Goal: Information Seeking & Learning: Learn about a topic

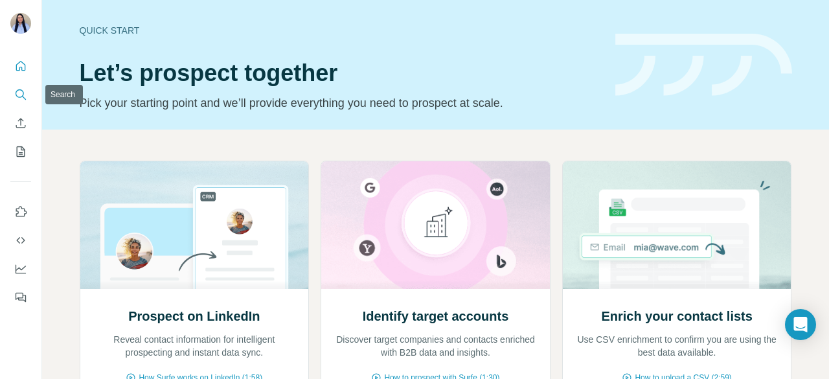
click at [19, 92] on icon "Search" at bounding box center [20, 94] width 13 height 13
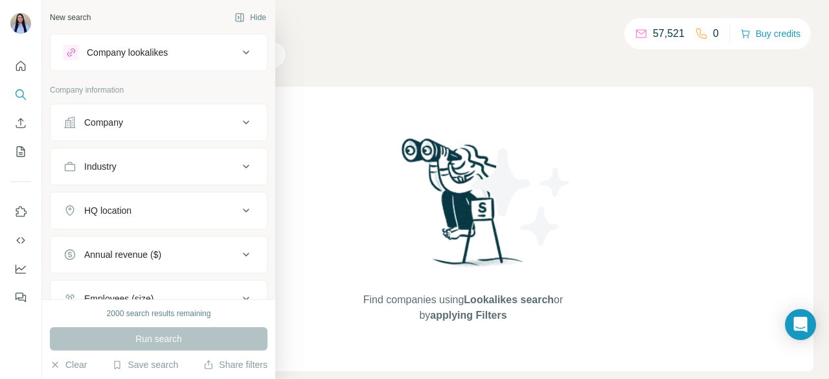
click at [75, 125] on icon at bounding box center [70, 122] width 13 height 13
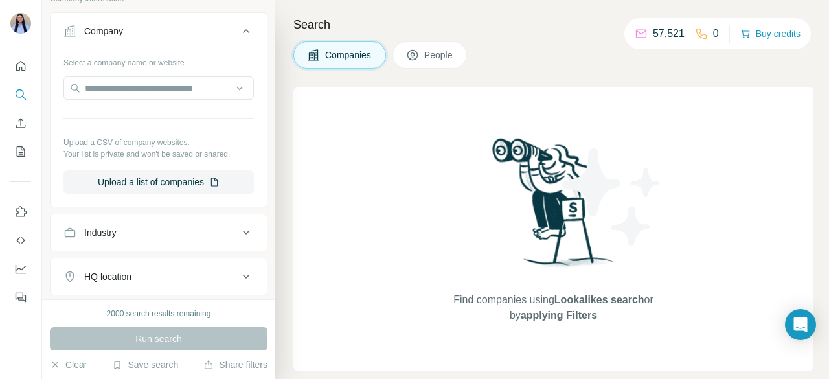
scroll to position [112, 0]
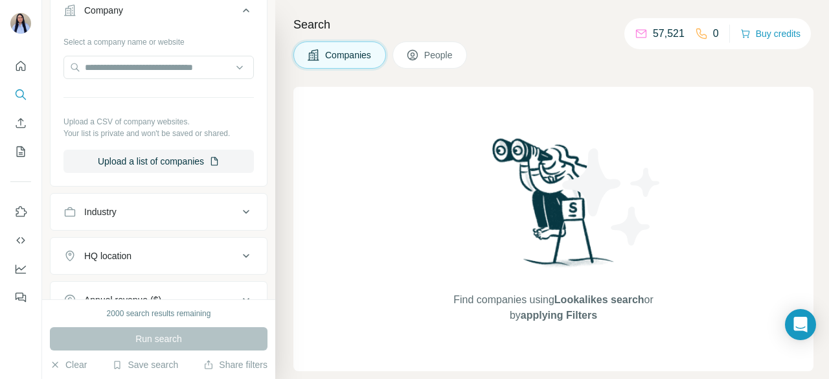
click at [171, 202] on button "Industry" at bounding box center [159, 211] width 216 height 31
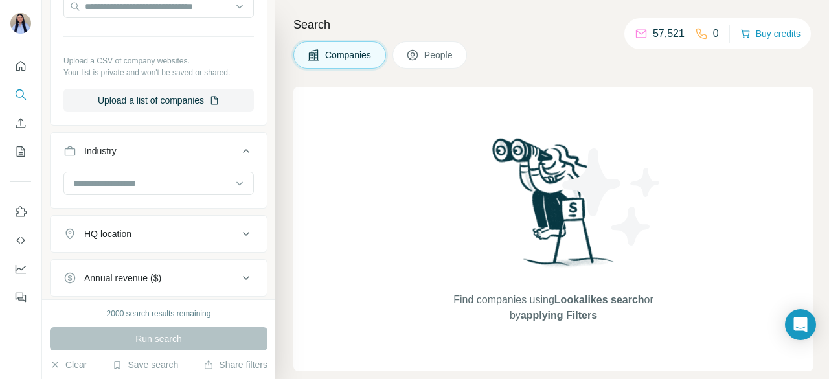
scroll to position [174, 0]
click at [141, 185] on input at bounding box center [152, 183] width 160 height 14
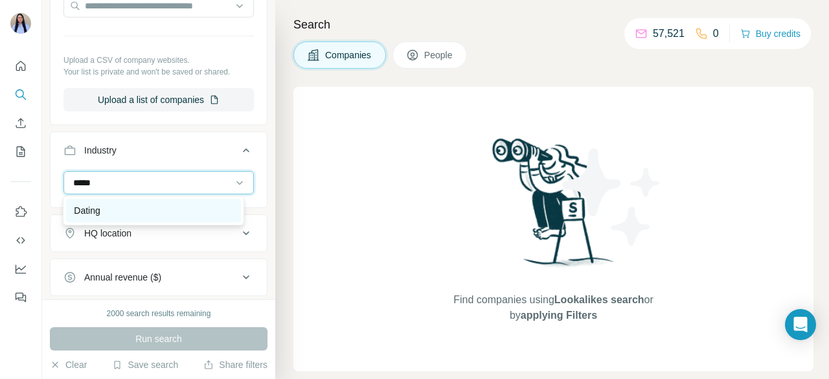
type input "*****"
click at [121, 205] on div "Dating" at bounding box center [153, 210] width 159 height 13
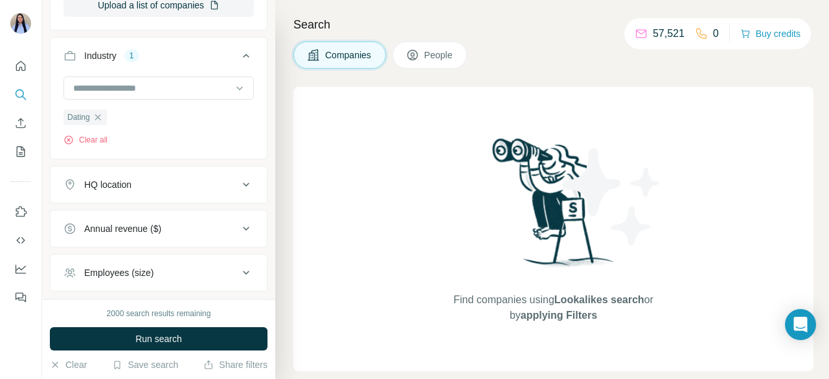
scroll to position [270, 0]
click at [136, 185] on div "HQ location" at bounding box center [151, 183] width 175 height 13
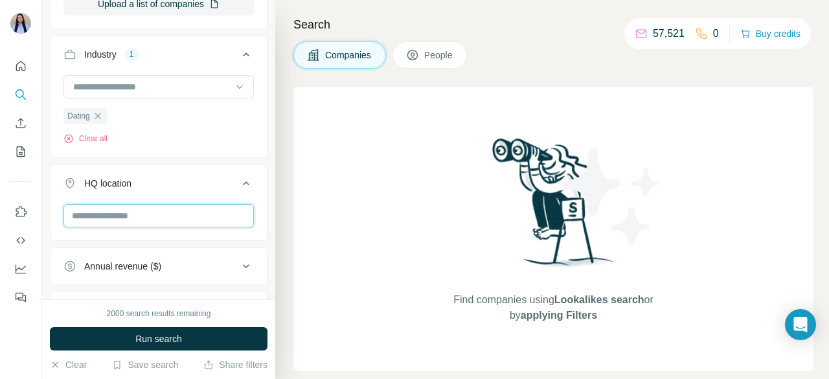
click at [139, 220] on input "text" at bounding box center [159, 215] width 191 height 23
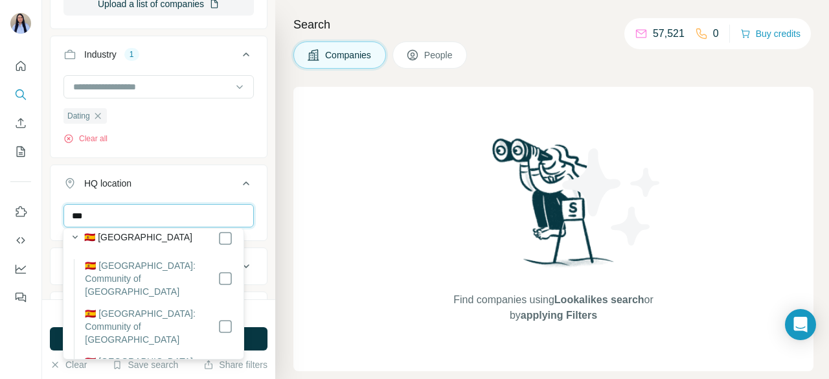
scroll to position [419, 0]
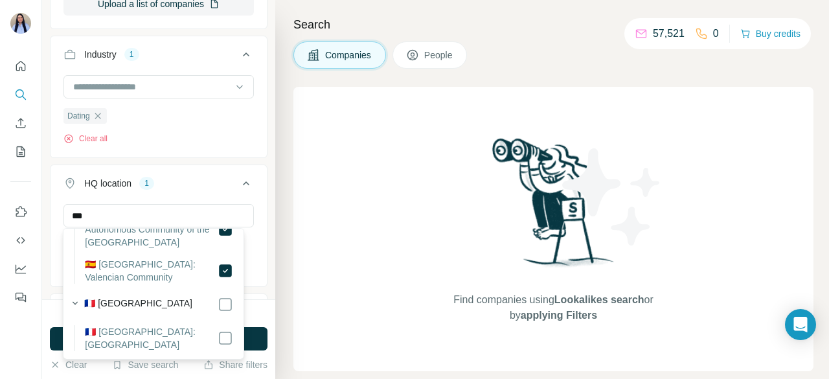
scroll to position [602, 0]
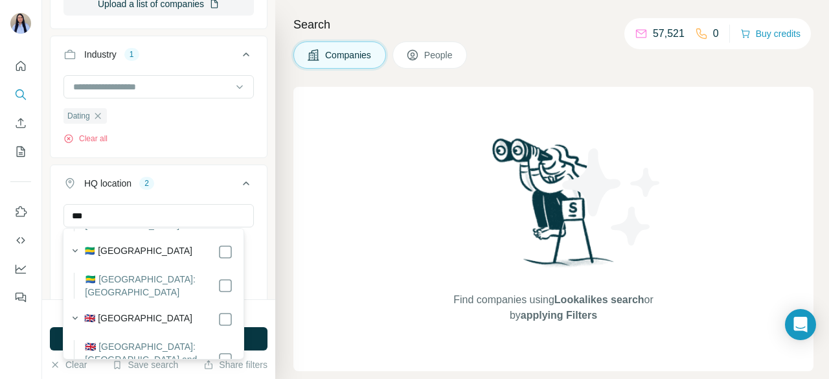
scroll to position [725, 0]
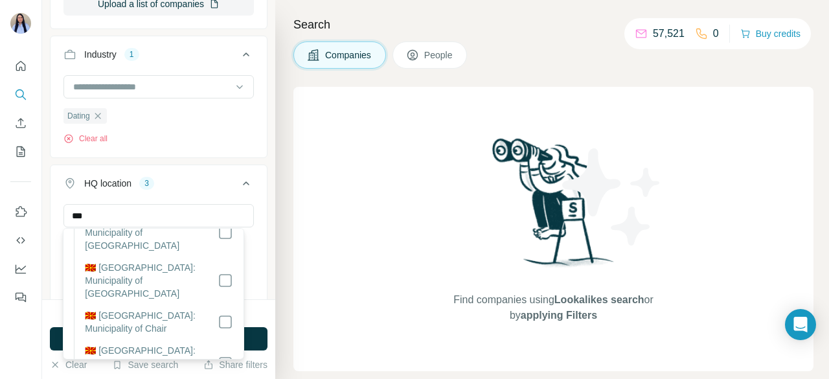
scroll to position [12838, 0]
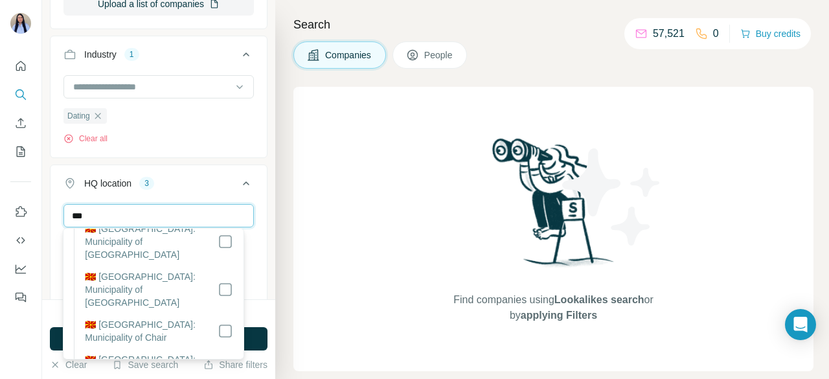
click at [106, 215] on input "***" at bounding box center [159, 215] width 191 height 23
type input "*"
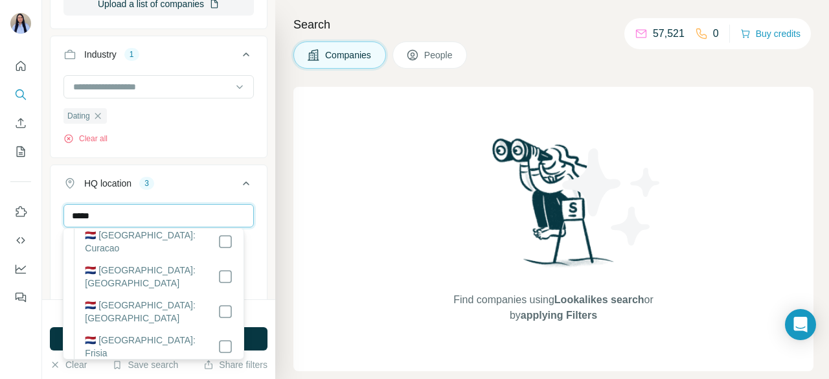
scroll to position [0, 0]
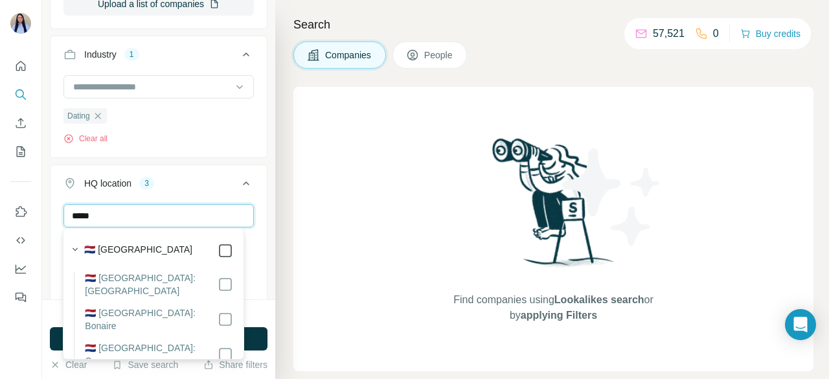
type input "*****"
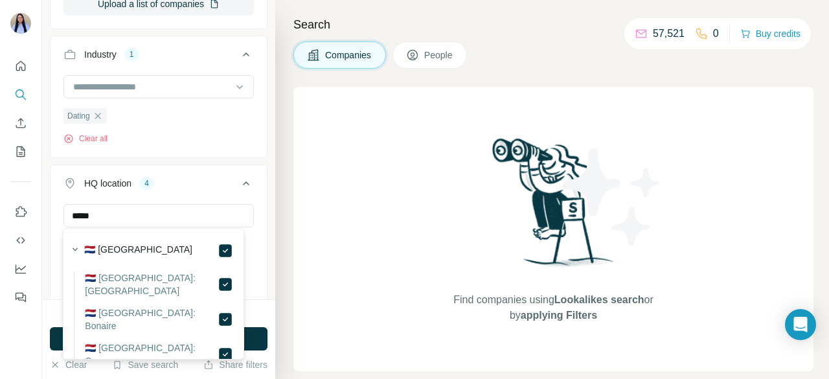
click at [238, 183] on icon at bounding box center [246, 184] width 16 height 16
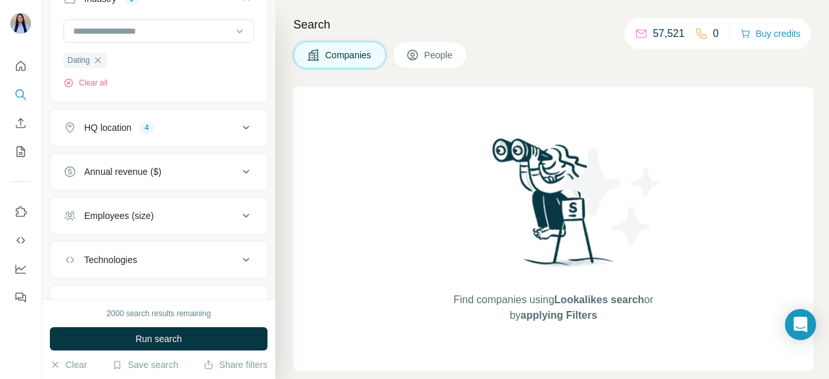
scroll to position [340, 0]
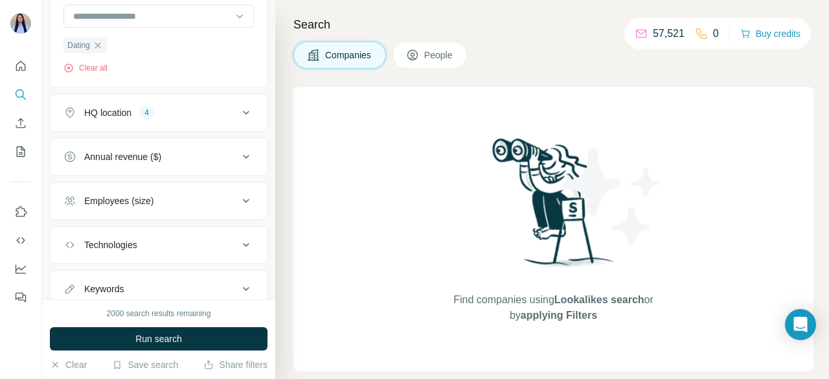
click at [218, 205] on button "Employees (size)" at bounding box center [159, 200] width 216 height 31
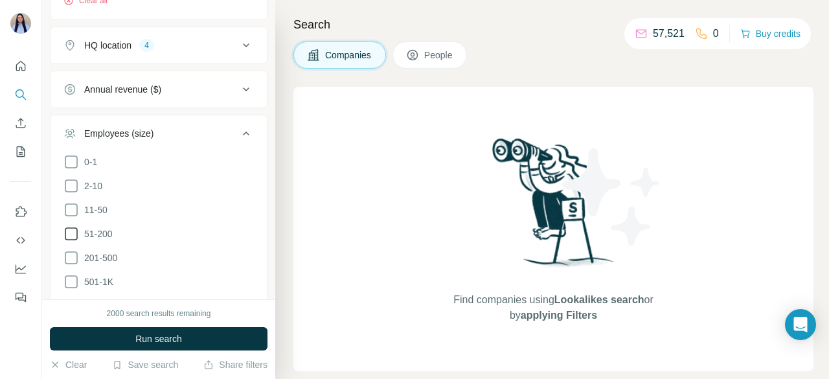
click at [72, 231] on icon at bounding box center [72, 234] width 16 height 16
click at [72, 208] on icon at bounding box center [72, 210] width 16 height 16
click at [69, 256] on icon at bounding box center [72, 258] width 16 height 16
click at [71, 286] on li "501-1K" at bounding box center [159, 282] width 191 height 16
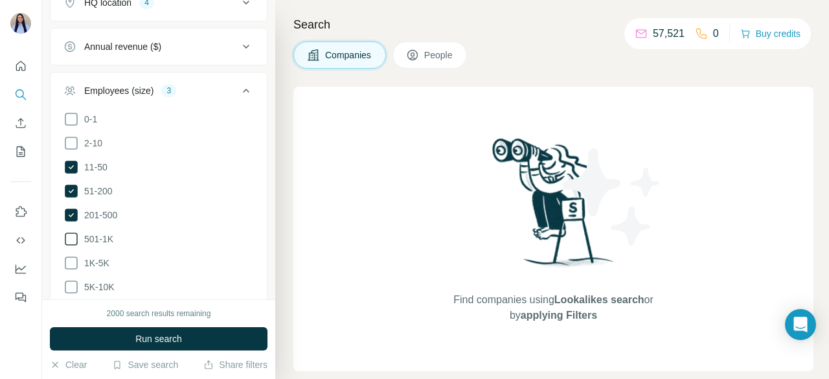
click at [70, 231] on icon at bounding box center [72, 239] width 16 height 16
click at [71, 255] on icon at bounding box center [72, 263] width 16 height 16
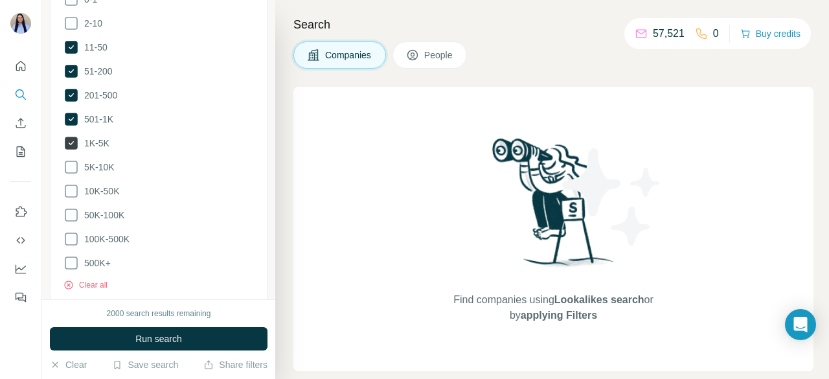
scroll to position [571, 0]
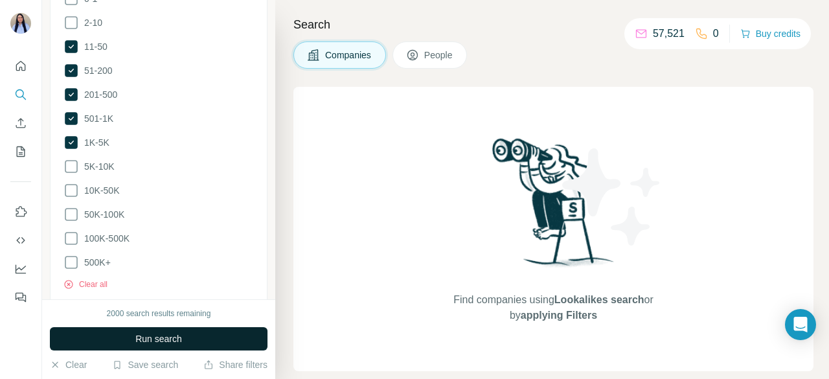
click at [146, 338] on span "Run search" at bounding box center [158, 338] width 47 height 13
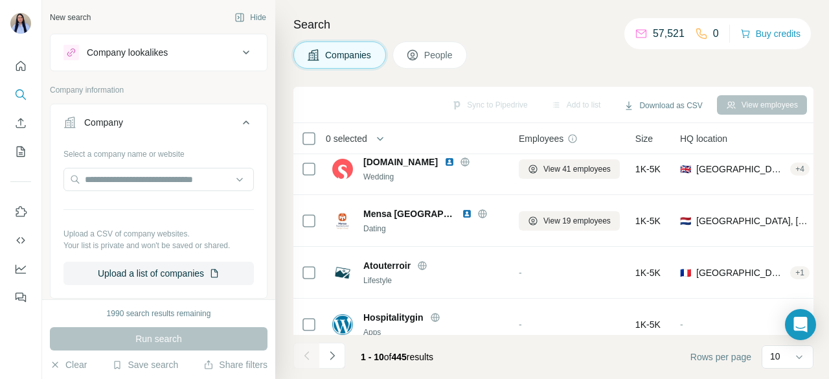
scroll to position [0, 0]
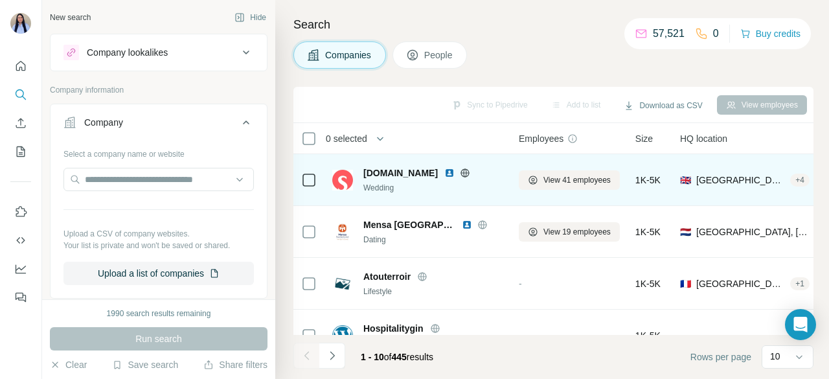
click at [445, 174] on img at bounding box center [450, 173] width 10 height 10
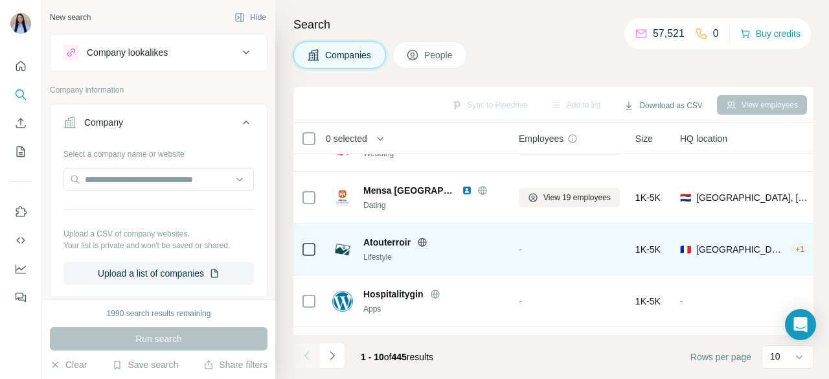
scroll to position [36, 0]
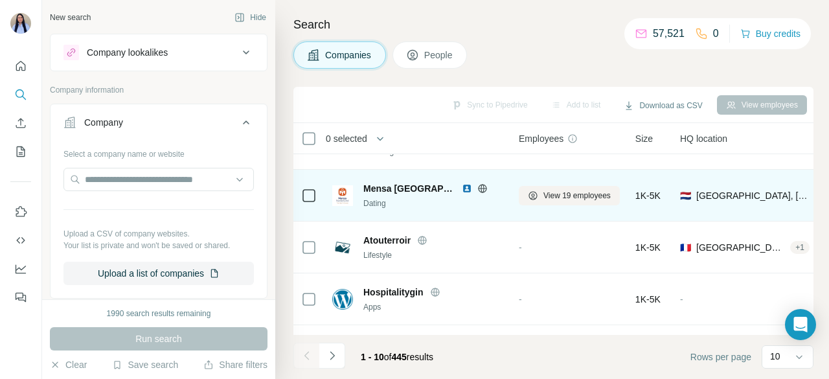
click at [478, 191] on icon at bounding box center [482, 188] width 8 height 8
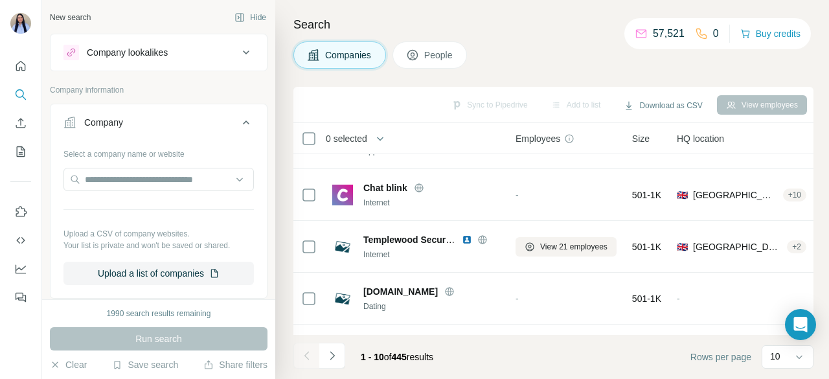
scroll to position [193, 3]
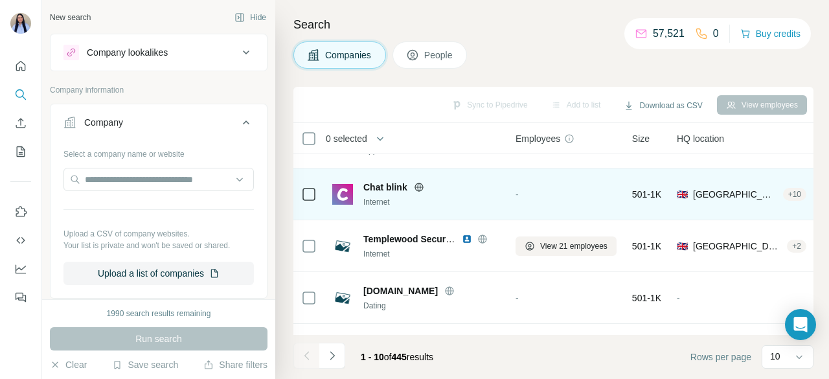
click at [421, 189] on icon at bounding box center [419, 187] width 10 height 10
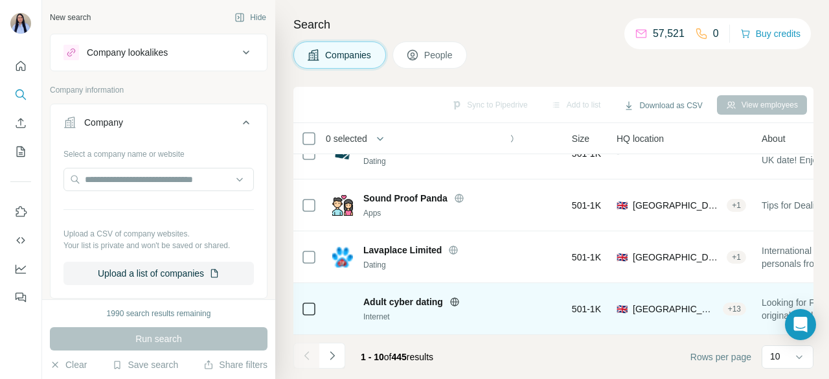
scroll to position [343, 86]
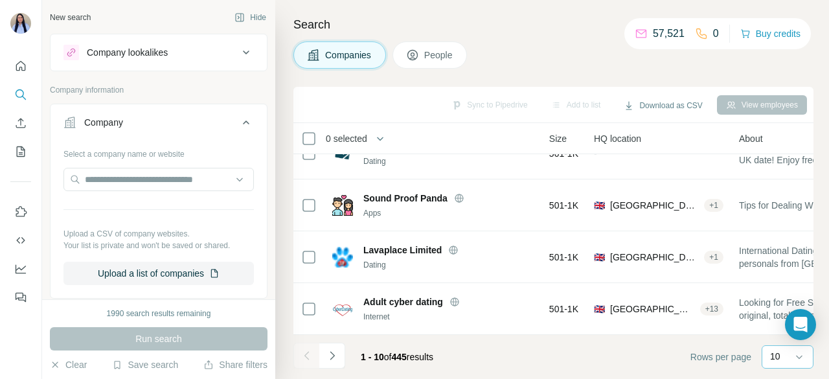
click at [789, 350] on div "10" at bounding box center [786, 356] width 32 height 13
click at [775, 257] on p "60" at bounding box center [778, 258] width 10 height 13
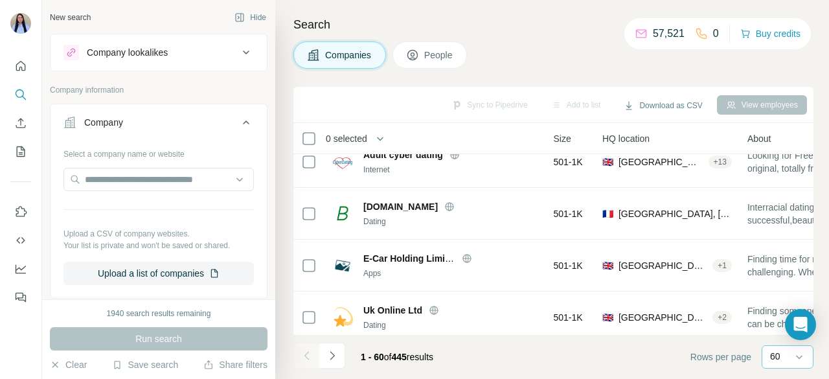
scroll to position [484, 86]
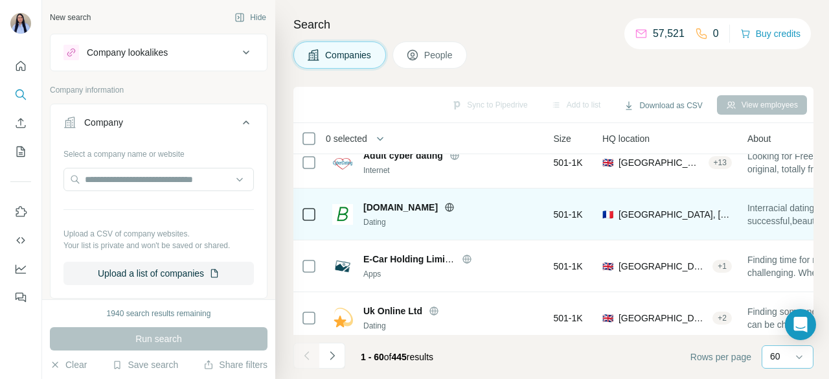
click at [452, 209] on icon at bounding box center [449, 207] width 3 height 8
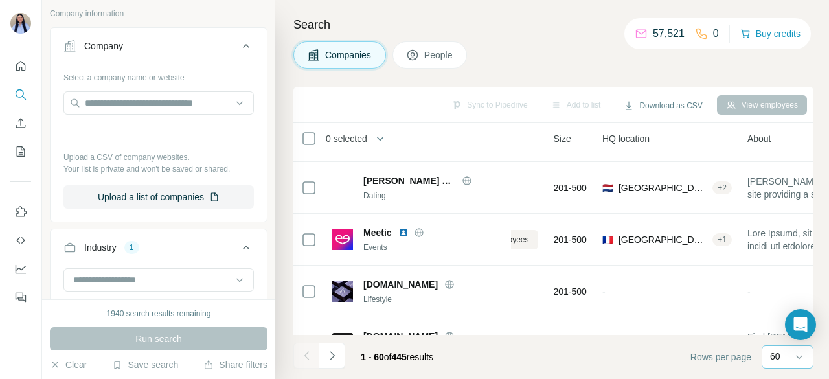
scroll to position [1043, 86]
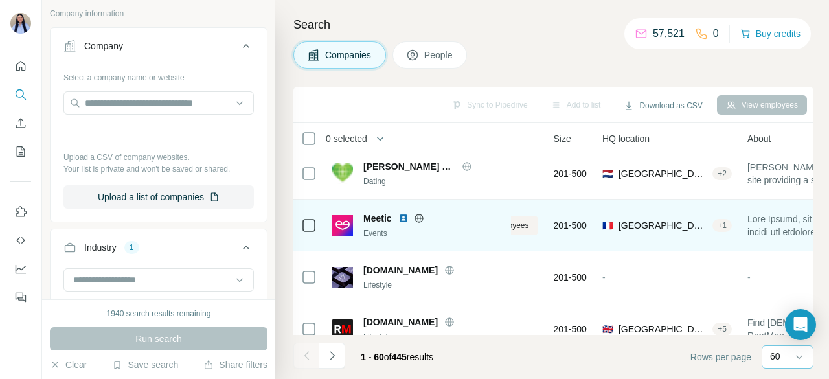
click at [423, 218] on icon at bounding box center [419, 218] width 8 height 1
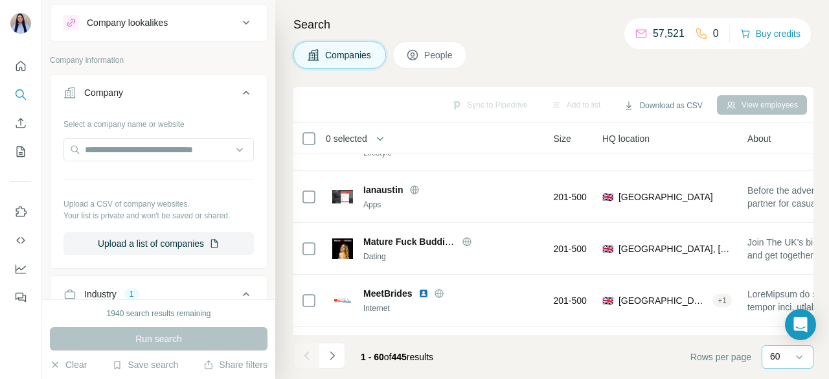
scroll to position [225, 0]
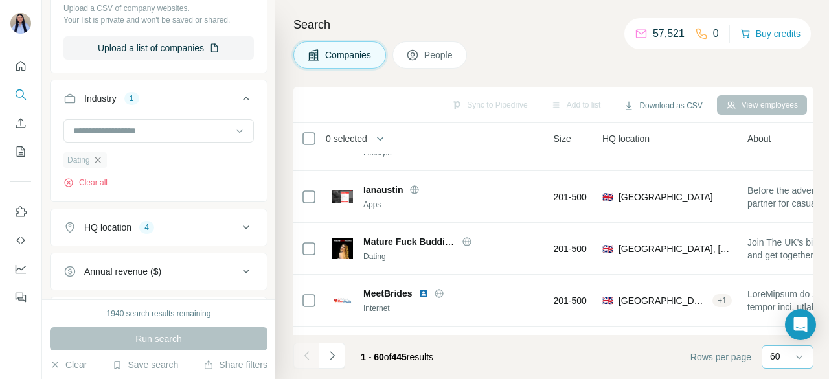
click at [100, 160] on icon "button" at bounding box center [98, 160] width 6 height 6
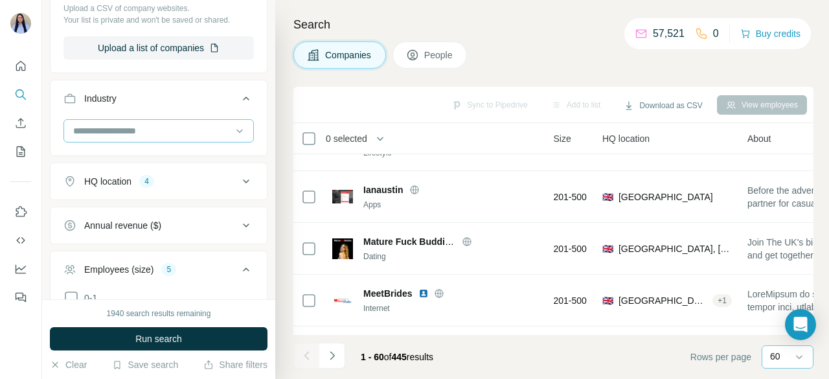
click at [132, 133] on input at bounding box center [152, 131] width 160 height 14
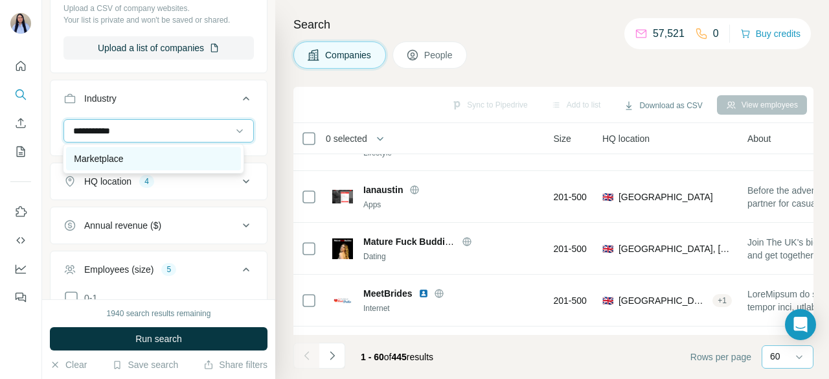
type input "**********"
click at [119, 160] on p "Marketplace" at bounding box center [98, 158] width 49 height 13
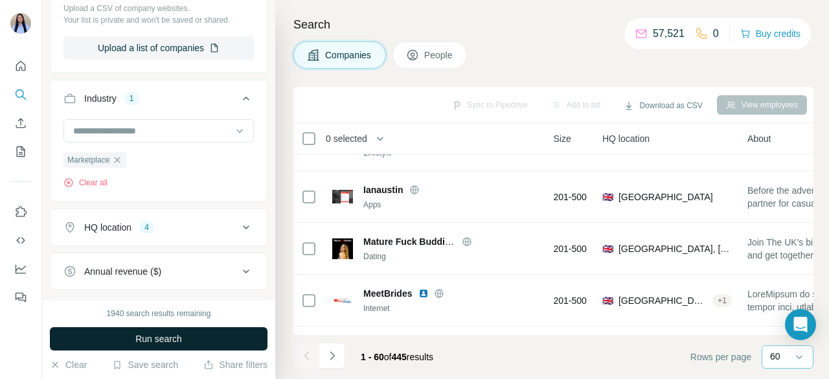
click at [169, 344] on span "Run search" at bounding box center [158, 338] width 47 height 13
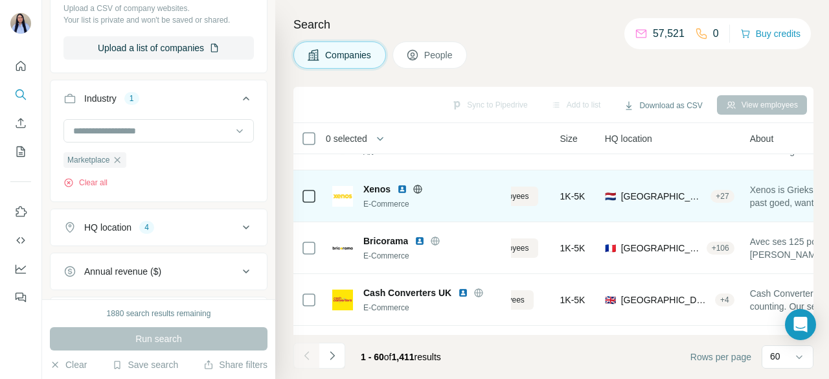
scroll to position [36, 86]
click at [419, 190] on icon at bounding box center [418, 188] width 10 height 10
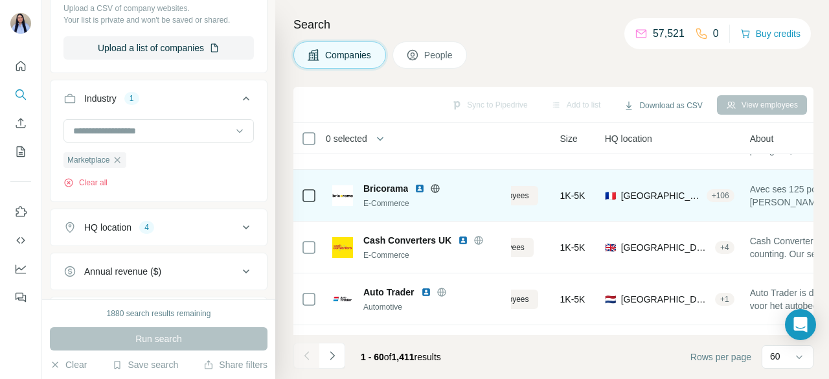
click at [437, 185] on icon at bounding box center [435, 188] width 10 height 10
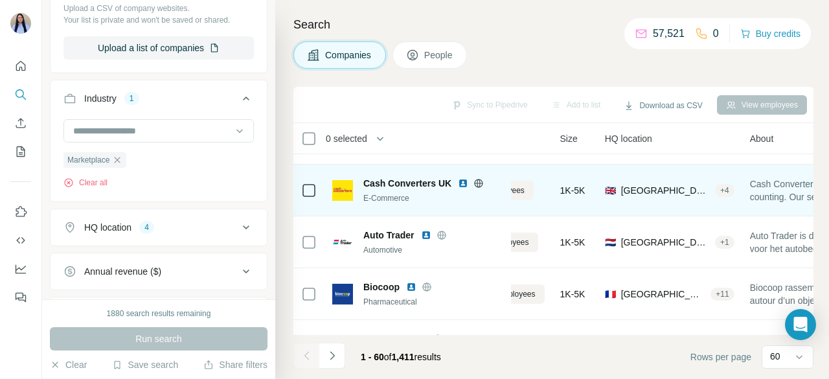
scroll to position [152, 86]
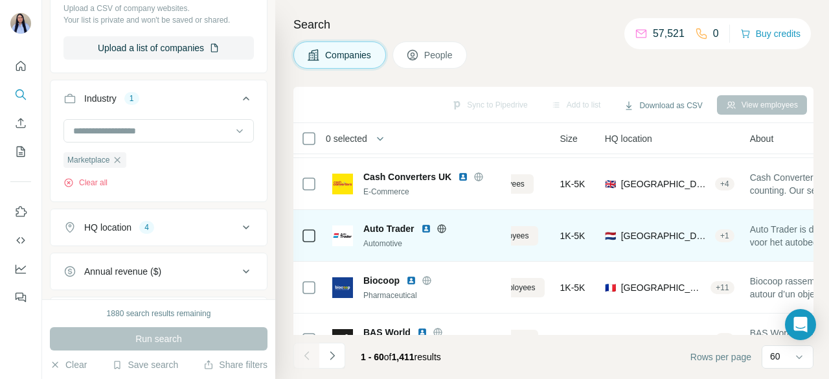
click at [445, 231] on icon at bounding box center [442, 229] width 10 height 10
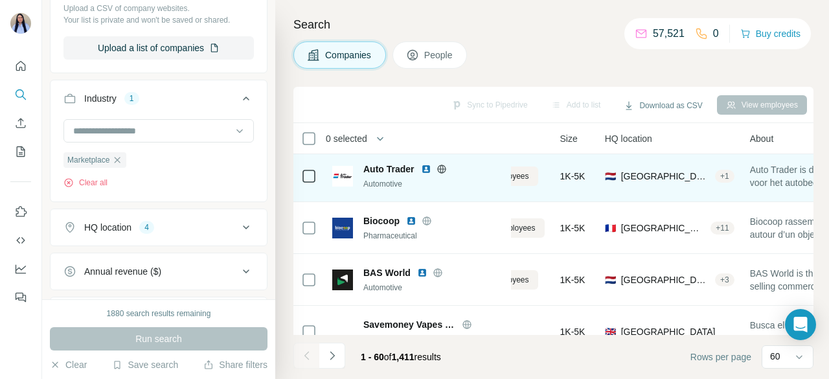
scroll to position [213, 86]
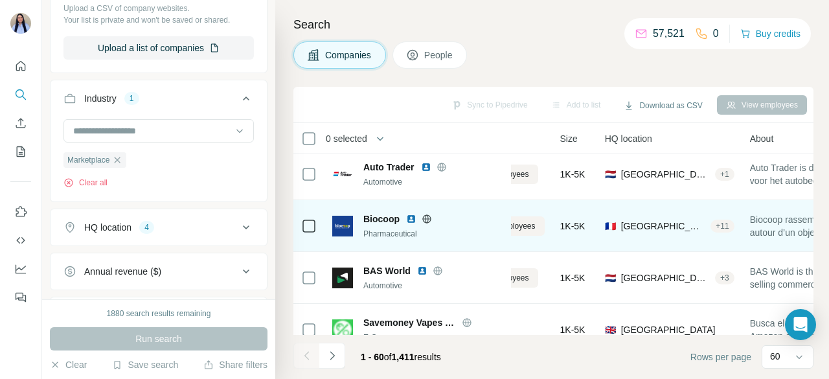
click at [425, 218] on icon at bounding box center [426, 218] width 8 height 1
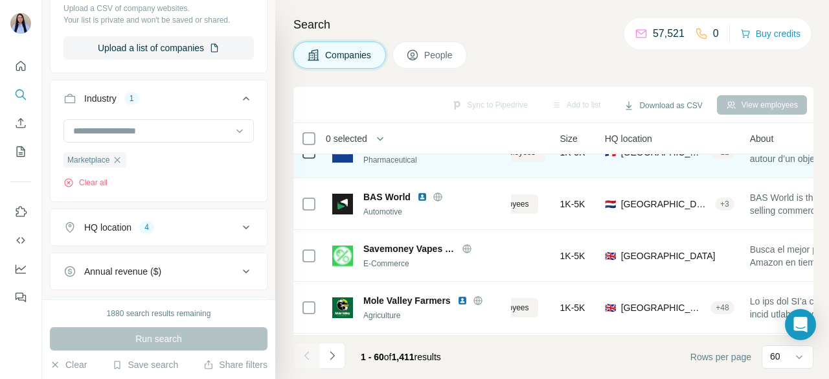
scroll to position [288, 86]
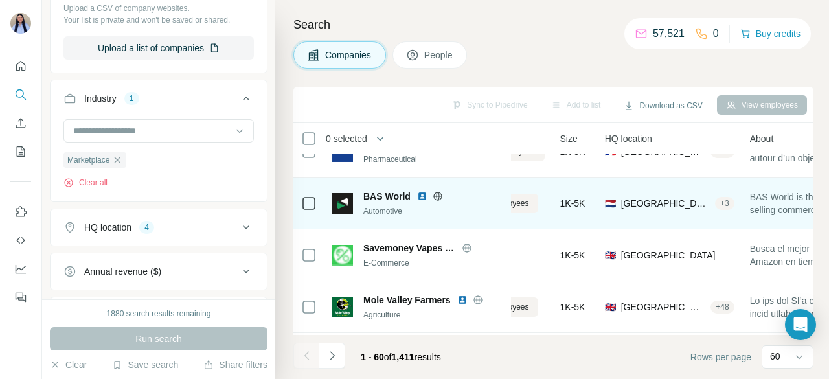
click at [437, 198] on icon at bounding box center [437, 196] width 3 height 8
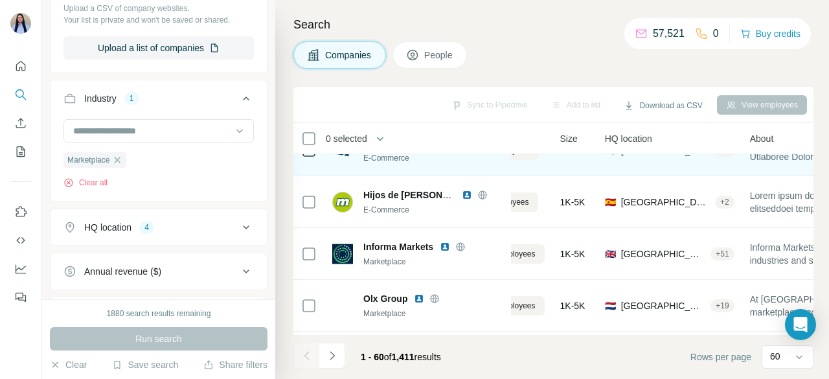
scroll to position [498, 86]
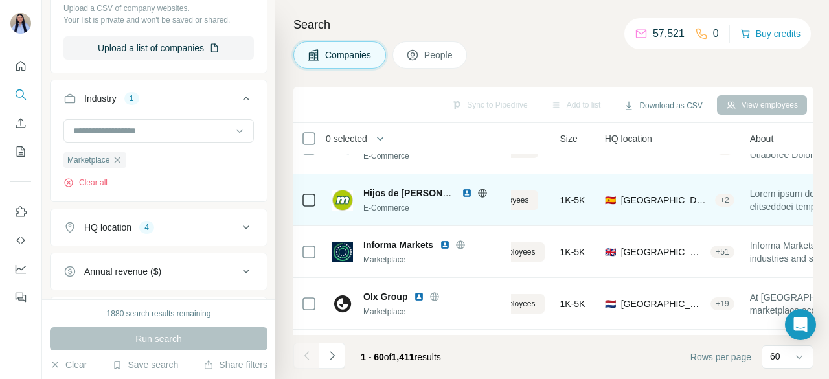
click at [481, 192] on icon at bounding box center [482, 193] width 3 height 8
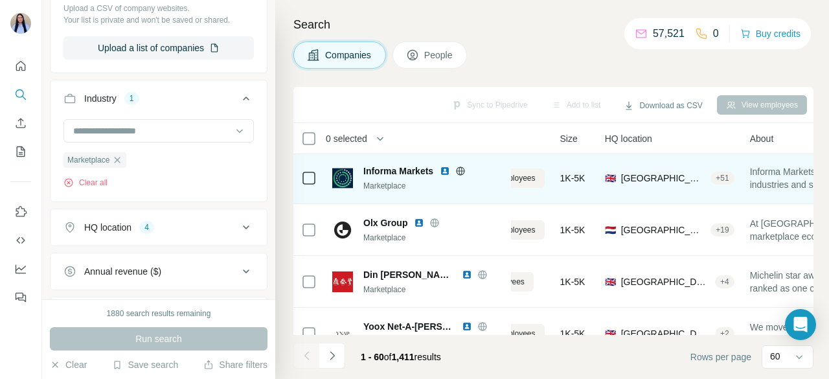
scroll to position [575, 86]
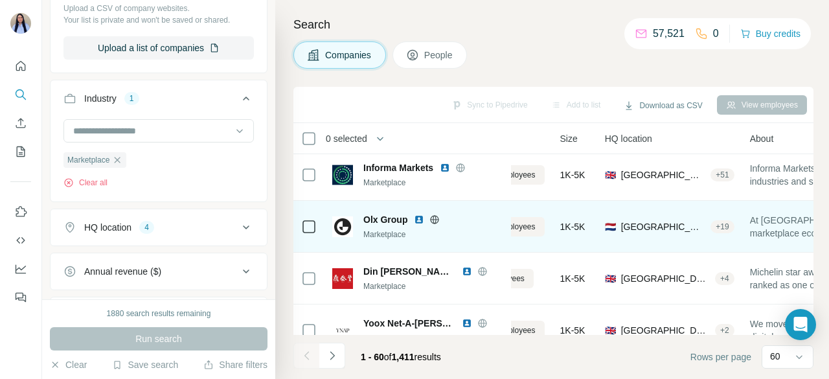
click at [437, 219] on icon at bounding box center [435, 219] width 8 height 1
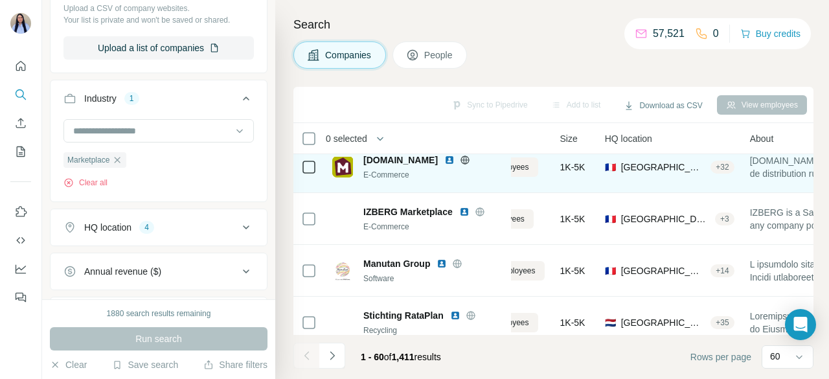
scroll to position [791, 86]
click at [460, 161] on icon at bounding box center [465, 159] width 10 height 10
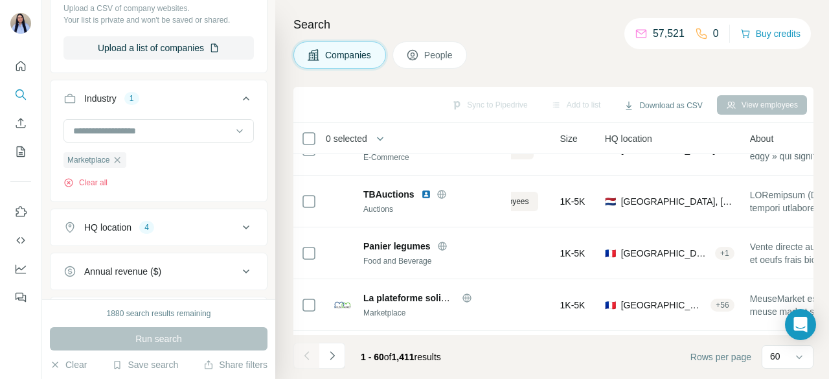
scroll to position [1068, 86]
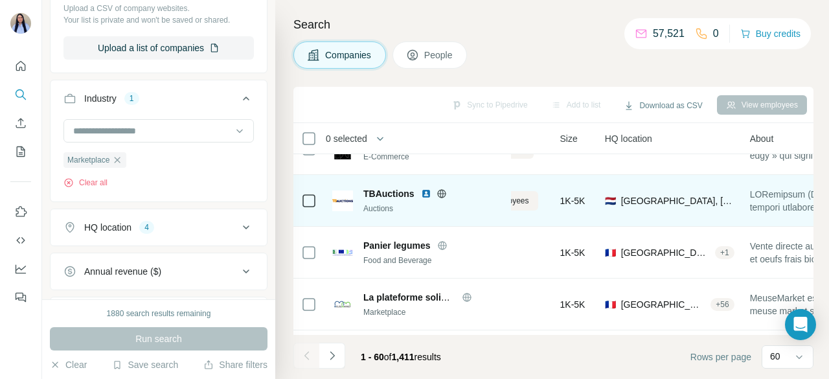
click at [441, 194] on icon at bounding box center [441, 193] width 3 height 8
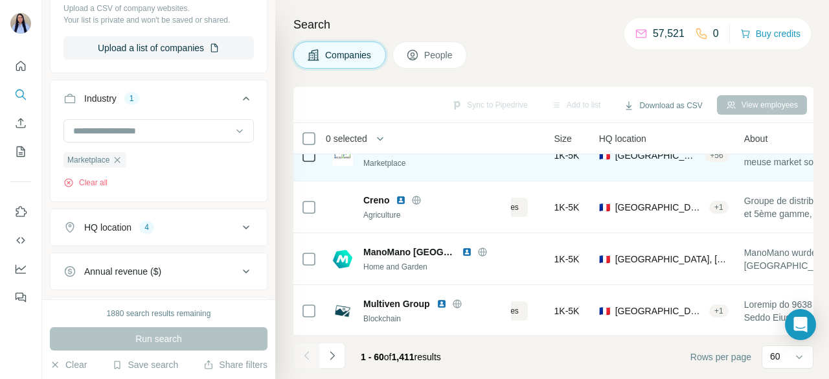
scroll to position [1250, 90]
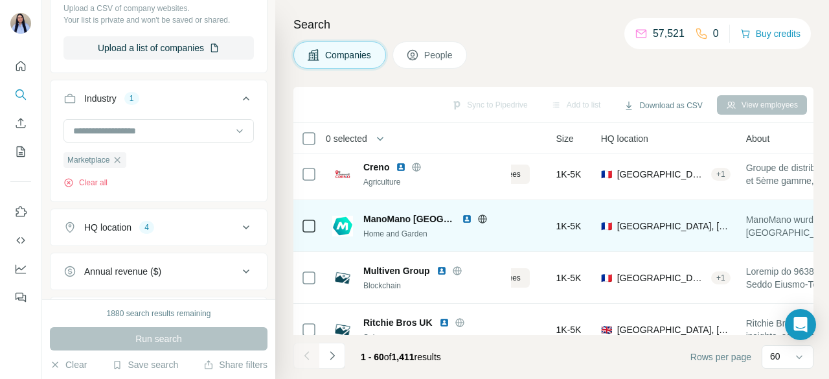
click at [481, 218] on icon at bounding box center [482, 218] width 8 height 1
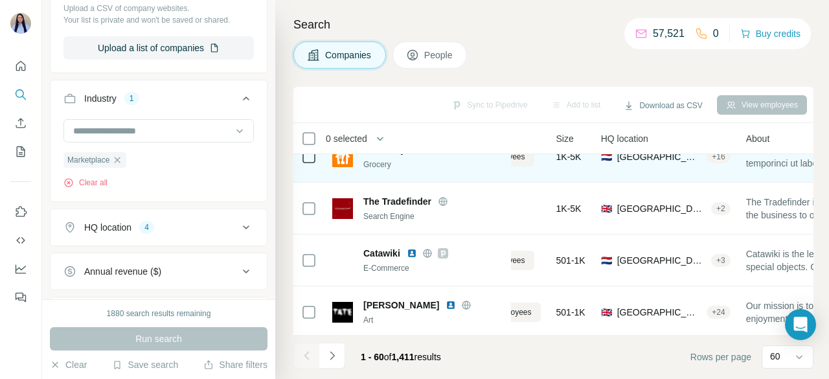
scroll to position [1478, 90]
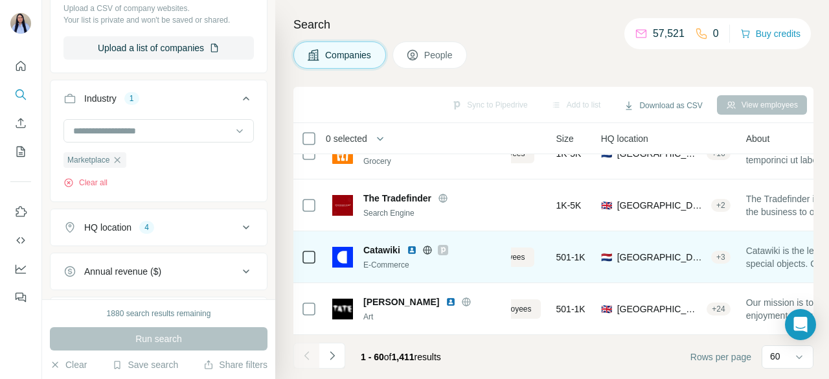
click at [443, 249] on icon at bounding box center [443, 250] width 5 height 6
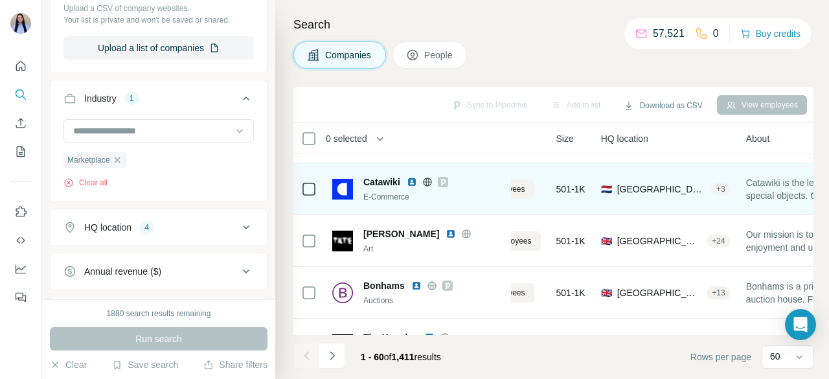
scroll to position [1553, 90]
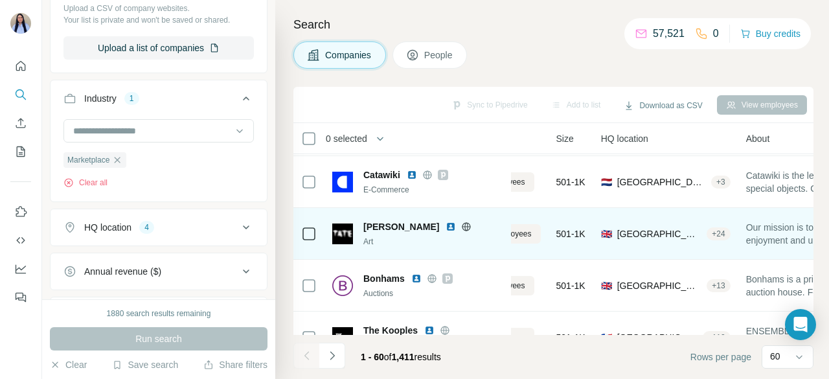
click at [465, 227] on icon at bounding box center [466, 226] width 3 height 8
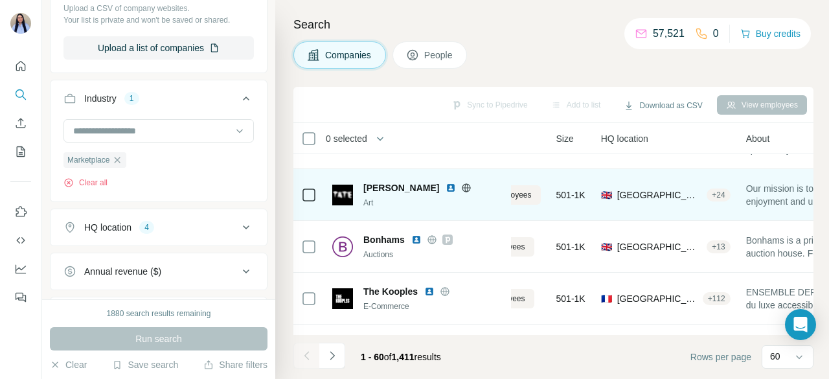
scroll to position [1593, 90]
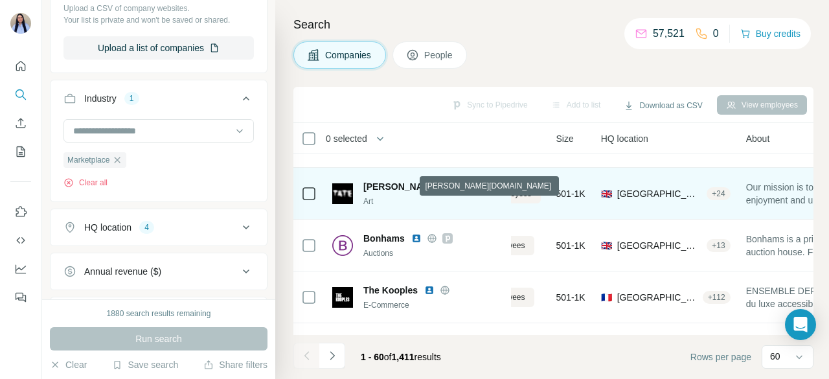
click at [463, 186] on icon at bounding box center [467, 186] width 8 height 1
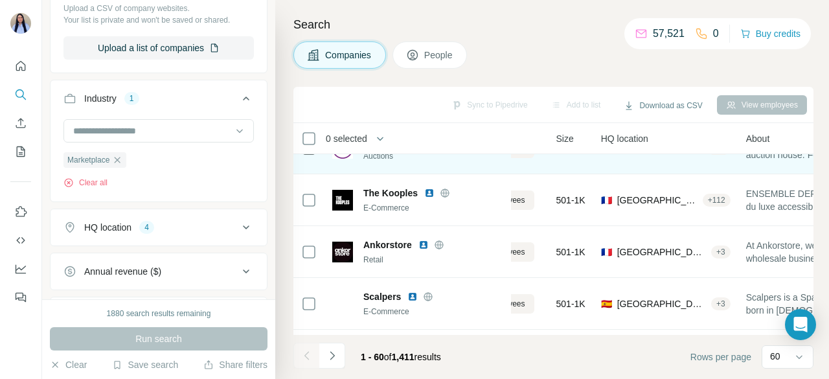
scroll to position [1695, 91]
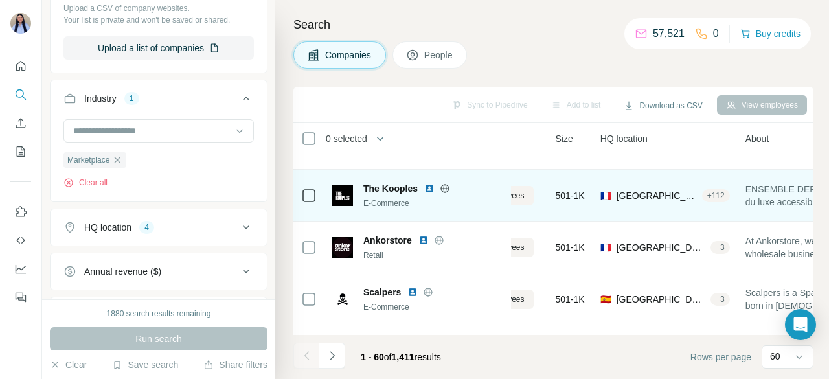
click at [452, 190] on div at bounding box center [444, 188] width 41 height 10
click at [444, 187] on icon at bounding box center [445, 188] width 10 height 10
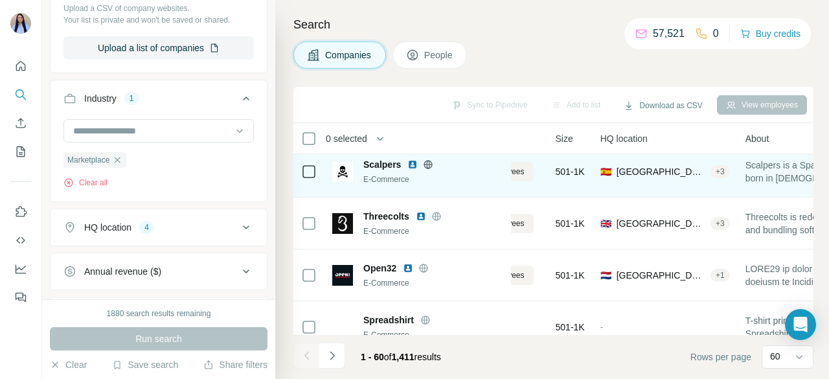
scroll to position [1855, 91]
